Goal: Information Seeking & Learning: Learn about a topic

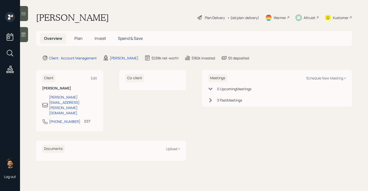
click at [80, 35] on h5 "Plan" at bounding box center [78, 38] width 16 height 11
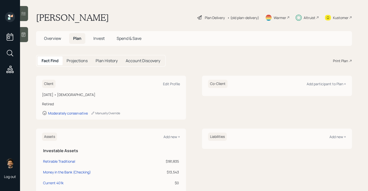
click at [99, 37] on span "Invest" at bounding box center [98, 39] width 11 height 6
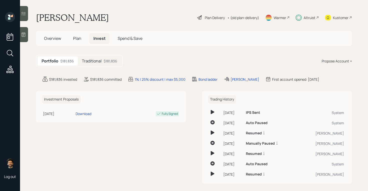
click at [80, 37] on span "Plan" at bounding box center [77, 39] width 8 height 6
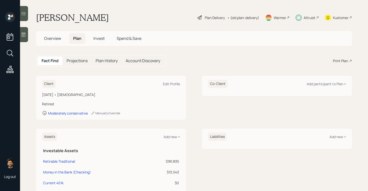
click at [70, 59] on h5 "Projections" at bounding box center [77, 60] width 21 height 5
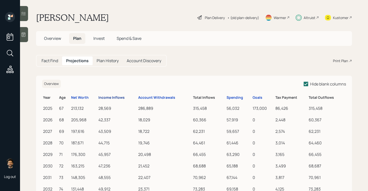
click at [109, 98] on div "Income Inflows" at bounding box center [111, 97] width 26 height 4
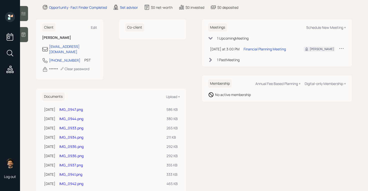
scroll to position [29, 0]
